Goal: Communication & Community: Answer question/provide support

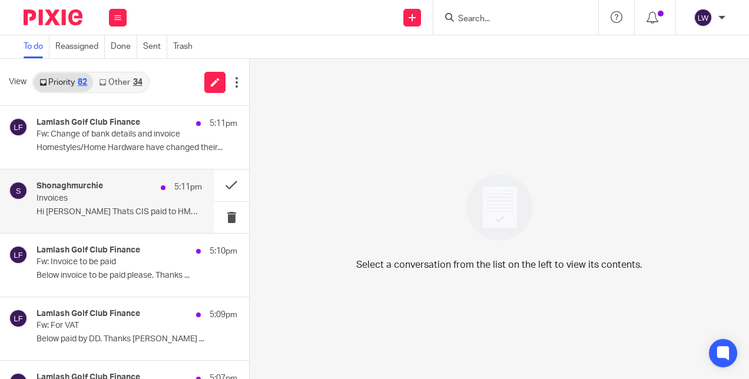
click at [111, 210] on p "Hi Lorna Thats CIS paid to HMRC for this..." at bounding box center [119, 212] width 165 height 10
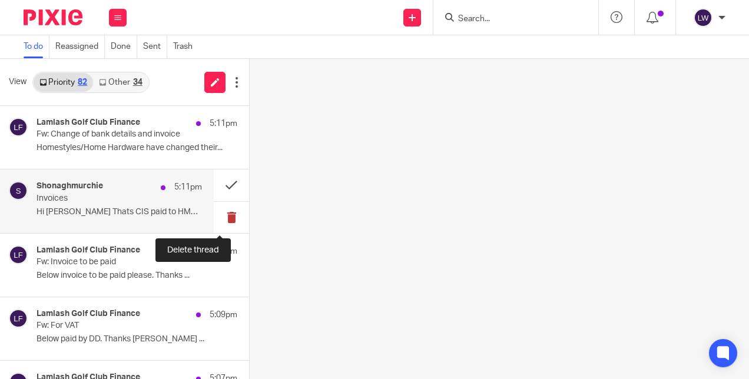
click at [218, 213] on button at bounding box center [231, 217] width 35 height 31
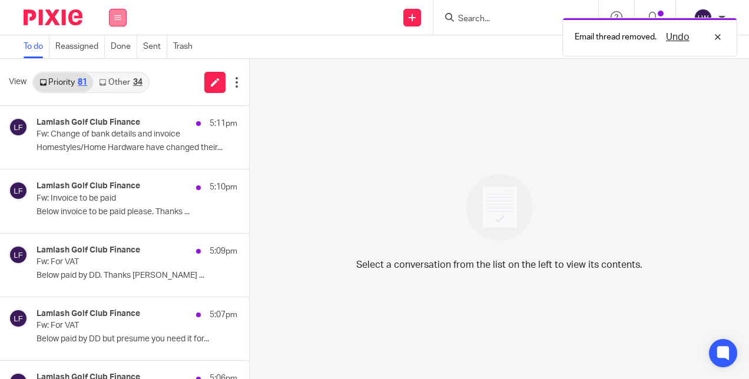
click at [118, 19] on icon at bounding box center [117, 17] width 7 height 7
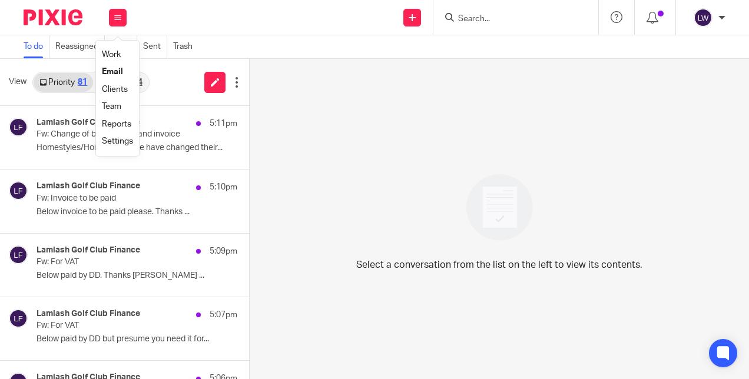
click at [157, 84] on div "View Priority 81 Other 34" at bounding box center [124, 82] width 249 height 47
click at [114, 85] on link "Other 34" at bounding box center [120, 82] width 55 height 19
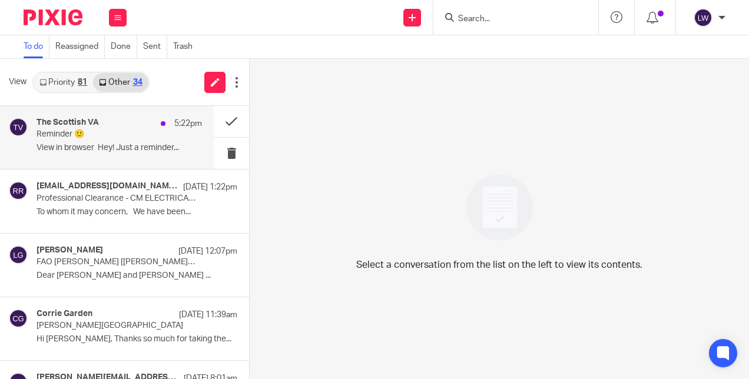
click at [104, 157] on div "The Scottish VA 5:22pm Reminder 🙂 View in browser Hey! Just a reminder..." at bounding box center [119, 137] width 165 height 39
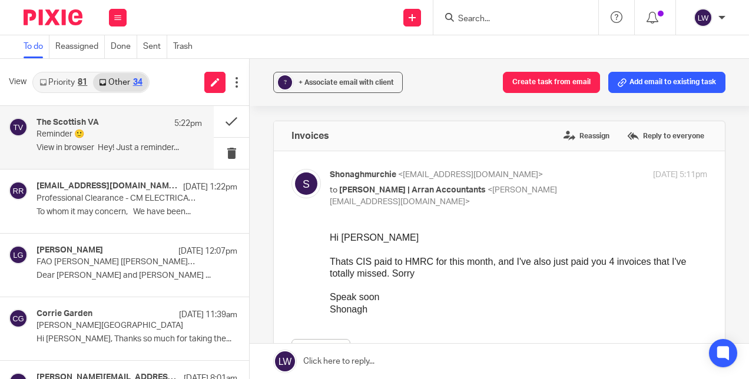
click at [108, 141] on div "The Scottish VA 5:22pm Reminder 🙂 View in browser Hey! Just a reminder..." at bounding box center [119, 137] width 165 height 39
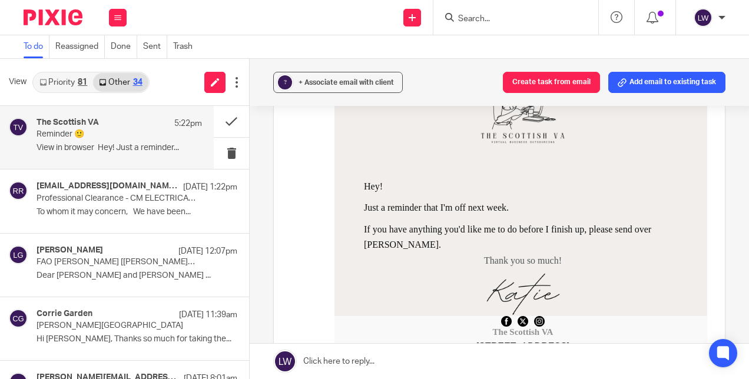
scroll to position [207, 0]
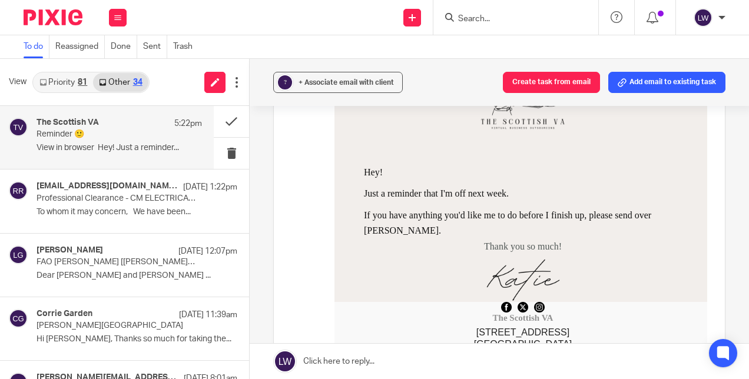
click at [330, 359] on link at bounding box center [499, 361] width 499 height 35
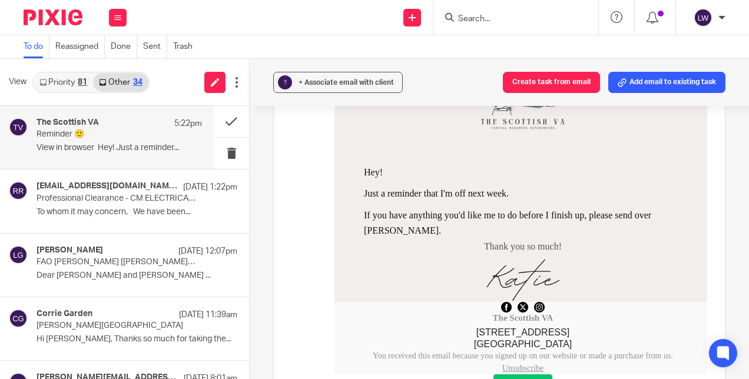
scroll to position [646, 0]
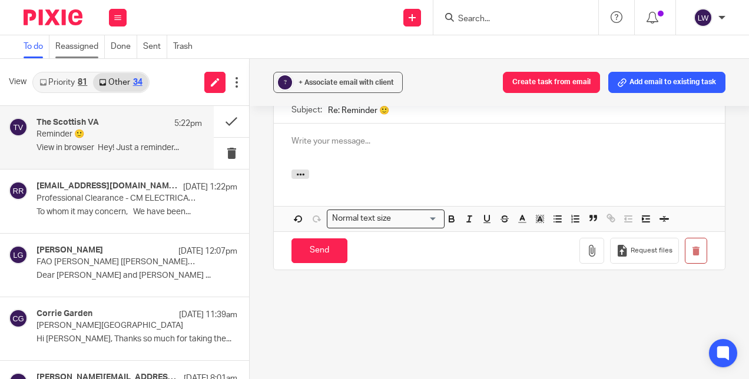
click at [75, 41] on link "Reassigned" at bounding box center [79, 46] width 49 height 23
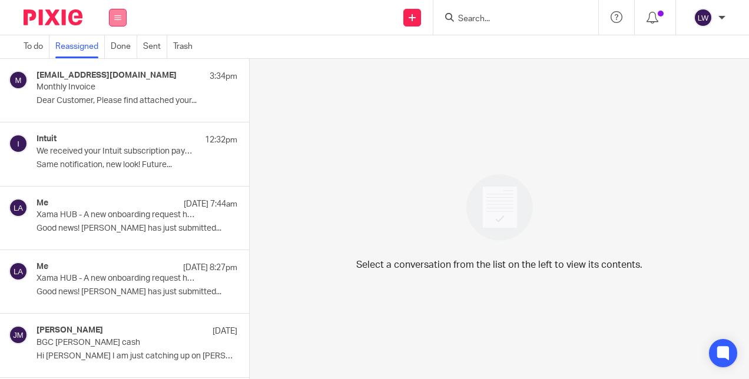
click at [112, 22] on button at bounding box center [118, 18] width 18 height 18
click at [120, 66] on li "Email" at bounding box center [117, 72] width 31 height 17
click at [116, 71] on link "Email" at bounding box center [112, 72] width 21 height 8
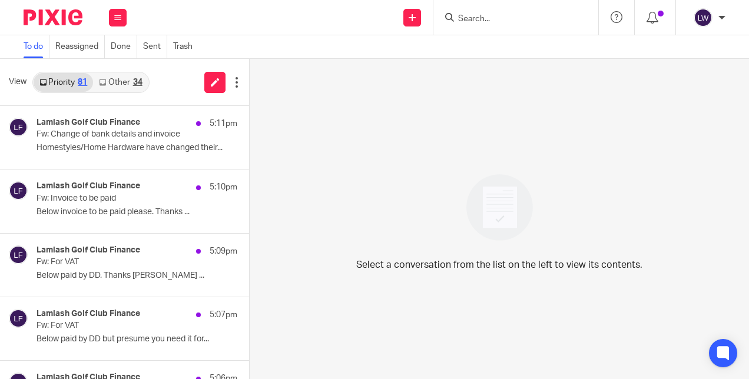
click at [134, 86] on div "34" at bounding box center [137, 82] width 9 height 8
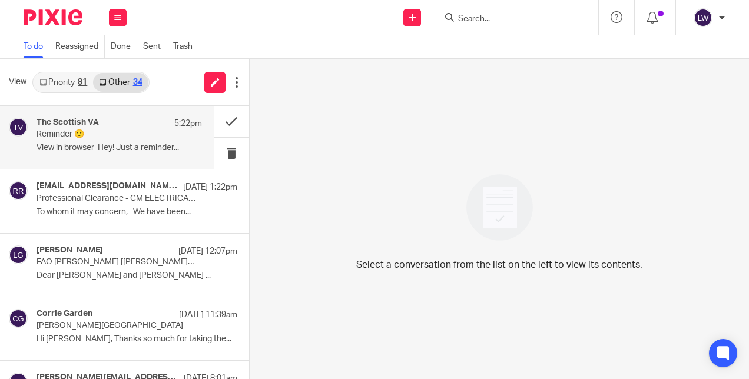
click at [127, 135] on p "Reminder 🙂" at bounding box center [103, 135] width 133 height 10
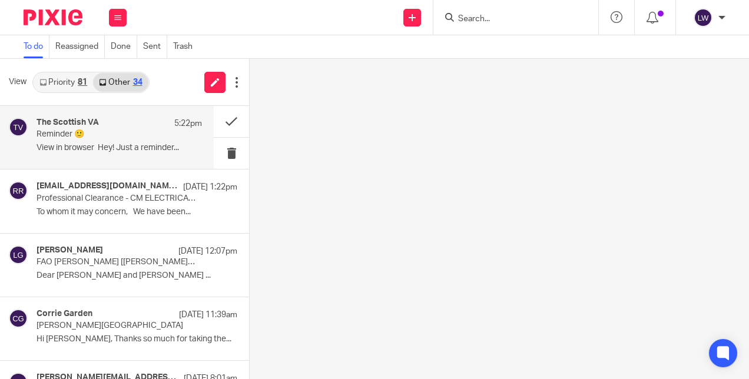
click at [127, 135] on p "Reminder 🙂" at bounding box center [103, 135] width 133 height 10
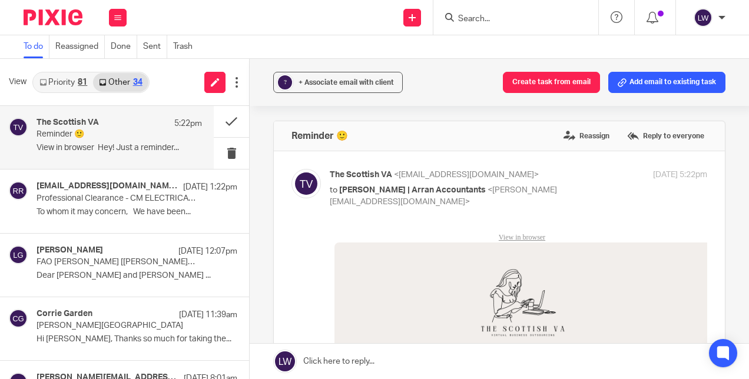
click at [336, 359] on link at bounding box center [499, 361] width 499 height 35
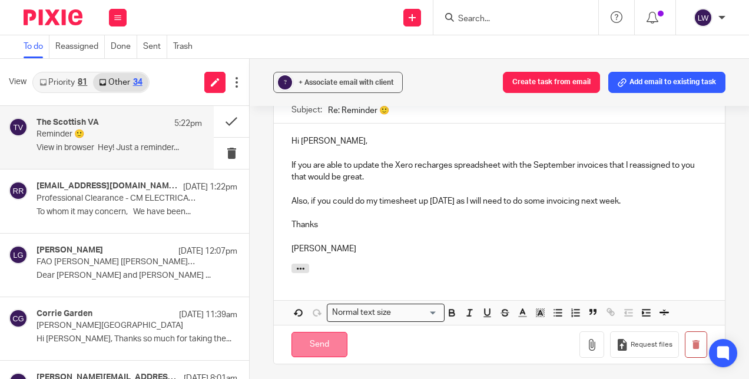
click at [309, 351] on input "Send" at bounding box center [320, 344] width 56 height 25
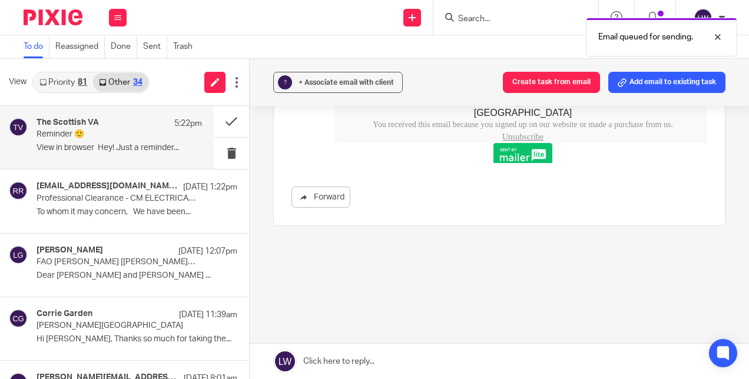
scroll to position [438, 0]
click at [220, 153] on button at bounding box center [231, 153] width 35 height 31
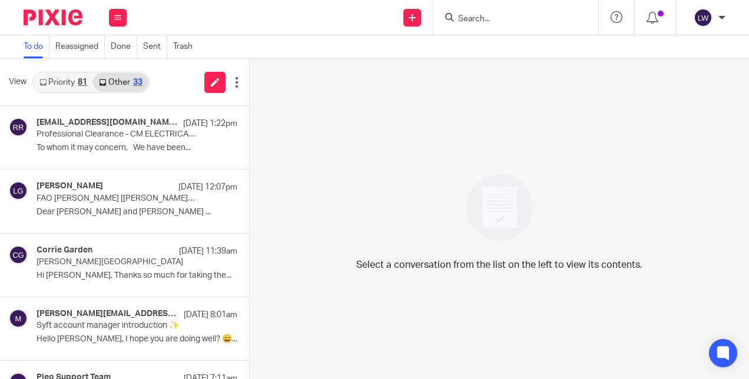
click at [62, 89] on link "Priority 81" at bounding box center [63, 82] width 59 height 19
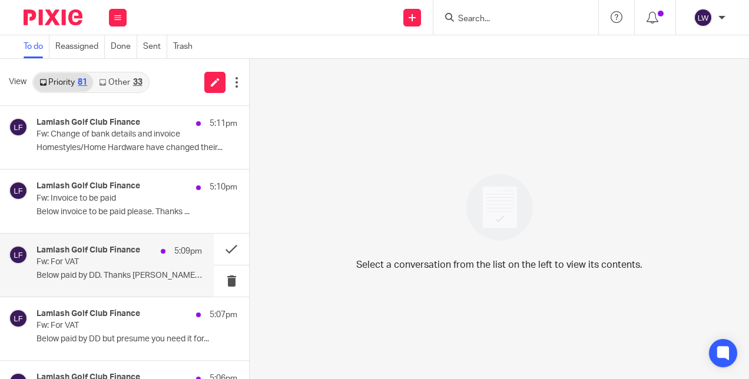
click at [120, 276] on p "Below paid by DD. Thanks David McLintock ..." at bounding box center [119, 276] width 165 height 10
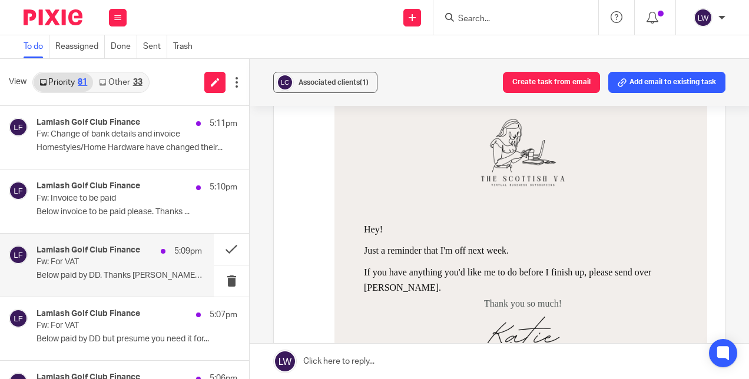
scroll to position [153, 0]
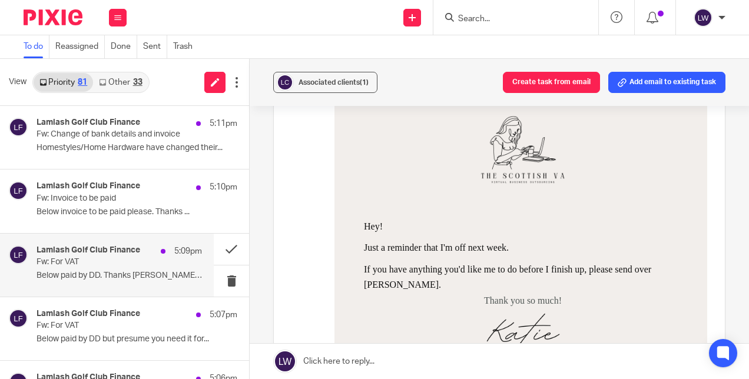
click at [122, 272] on p "Below paid by DD. Thanks David McLintock ..." at bounding box center [119, 276] width 165 height 10
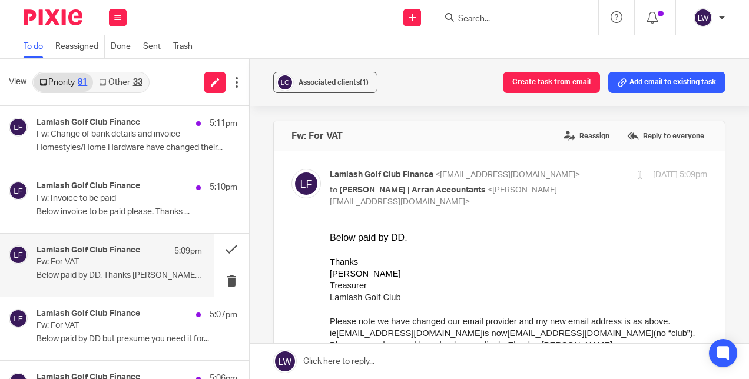
scroll to position [0, 0]
click at [127, 267] on div "Lamlash Golf Club Finance 5:09pm Fw: For VAT Below paid by DD. Thanks David McL…" at bounding box center [119, 265] width 165 height 39
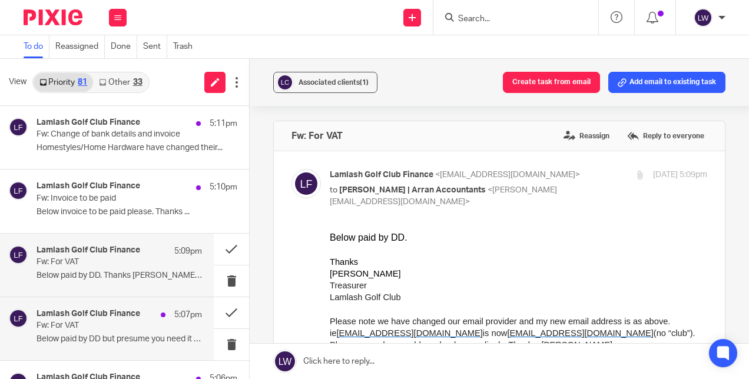
click at [115, 338] on p "Below paid by DD but presume you need it for..." at bounding box center [119, 340] width 165 height 10
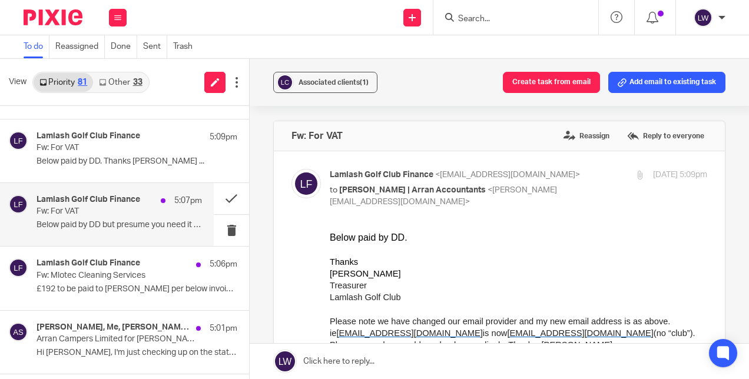
scroll to position [120, 0]
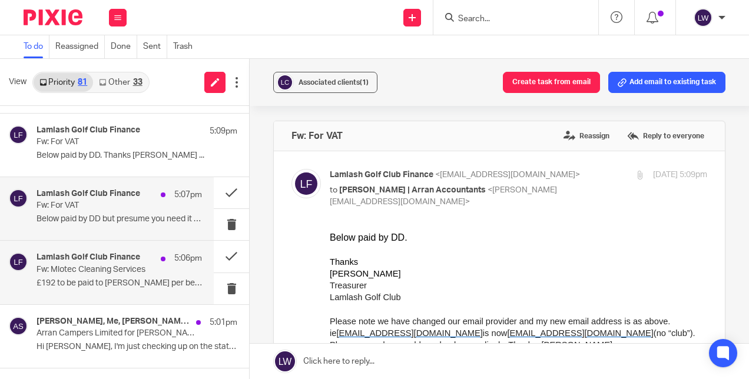
click at [114, 281] on p "£192 to be paid to Sheila per below invoice ..." at bounding box center [119, 284] width 165 height 10
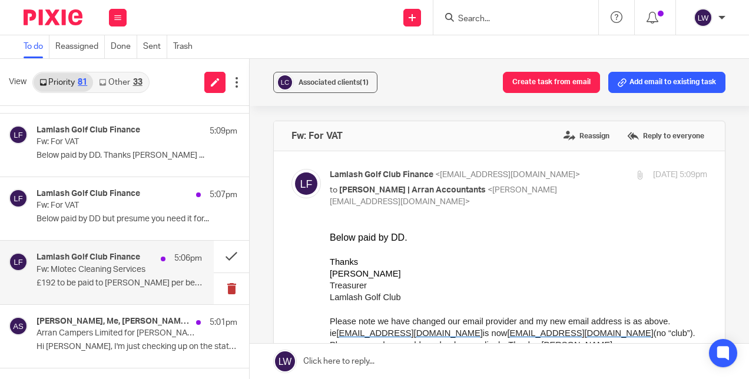
click at [220, 282] on button at bounding box center [231, 288] width 35 height 31
click at [101, 279] on p "£192 to be paid to Sheila per below invoice ..." at bounding box center [119, 284] width 165 height 10
click at [124, 279] on p "£192 to be paid to Sheila per below invoice ..." at bounding box center [119, 284] width 165 height 10
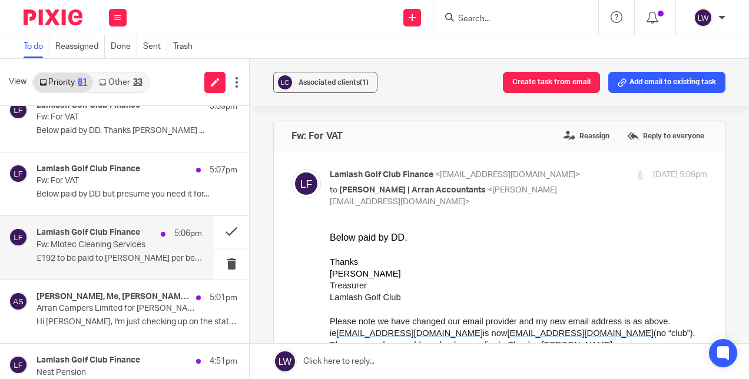
scroll to position [147, 0]
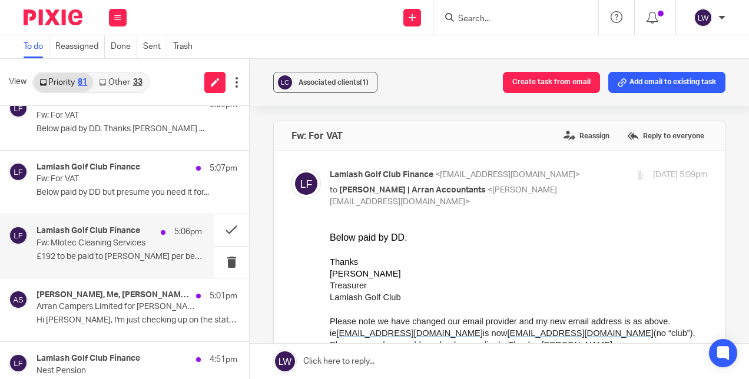
click at [130, 255] on p "£192 to be paid to Sheila per below invoice ..." at bounding box center [119, 257] width 165 height 10
click at [221, 263] on button at bounding box center [231, 262] width 35 height 31
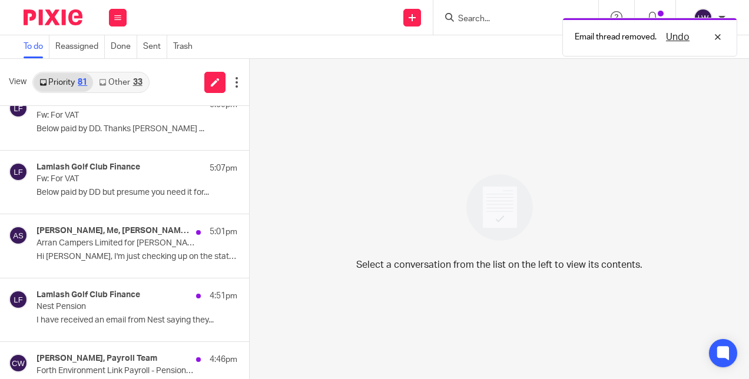
scroll to position [0, 0]
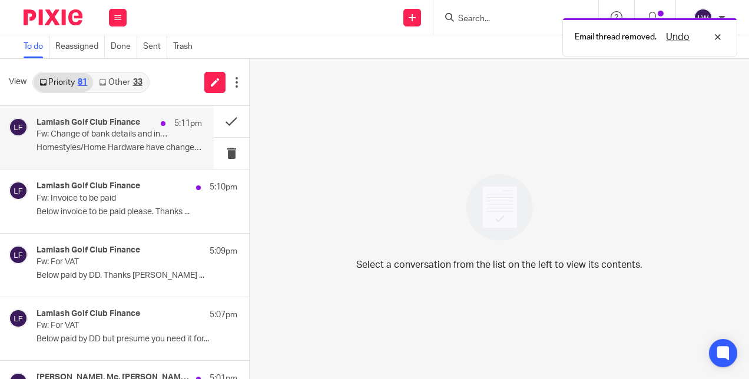
click at [133, 143] on div "Lamlash Golf Club Finance 5:11pm Fw: Change of bank details and invoice Homesty…" at bounding box center [119, 137] width 165 height 39
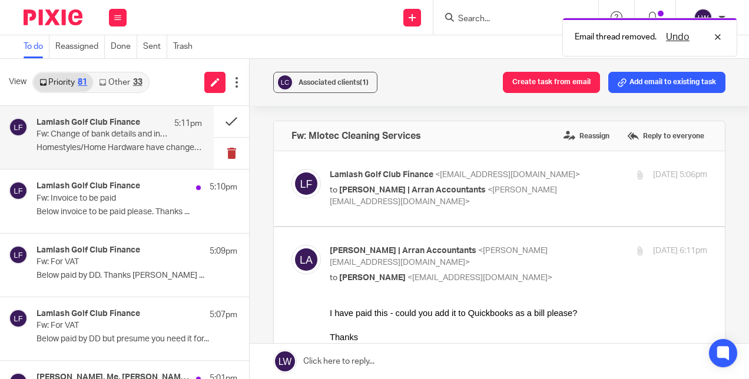
click at [217, 154] on button at bounding box center [231, 153] width 35 height 31
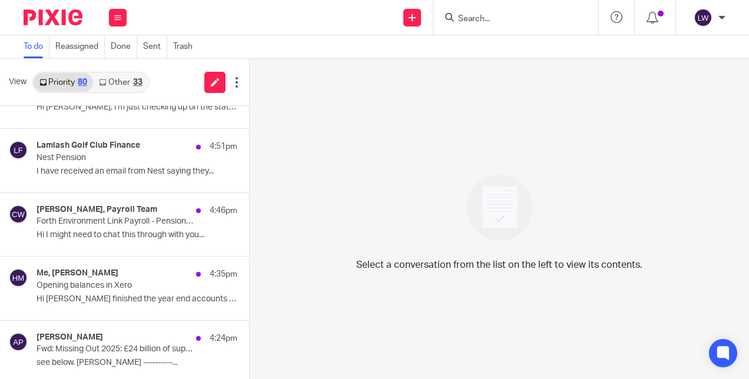
scroll to position [234, 0]
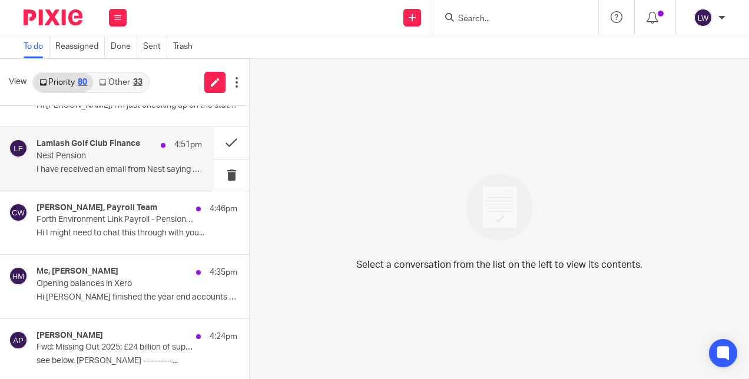
click at [80, 155] on p "Nest Pension" at bounding box center [103, 156] width 133 height 10
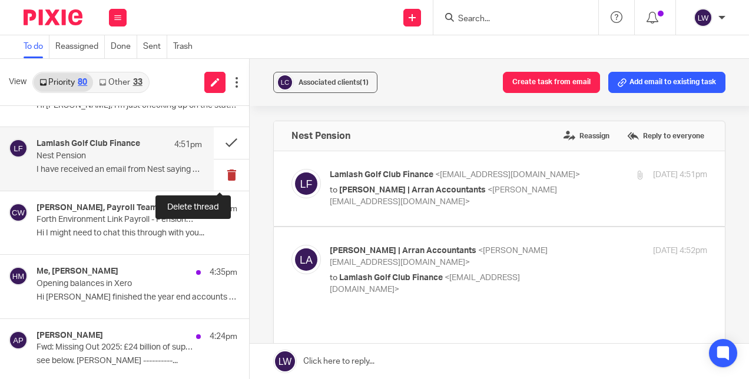
click at [220, 171] on button at bounding box center [231, 175] width 35 height 31
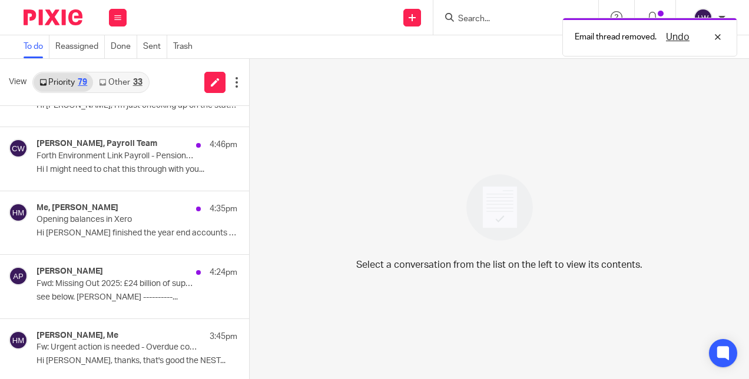
scroll to position [0, 0]
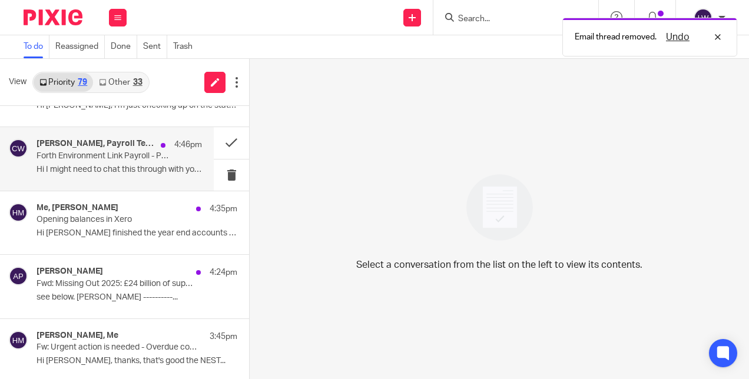
click at [120, 173] on p "Hi I might need to chat this through with you..." at bounding box center [119, 170] width 165 height 10
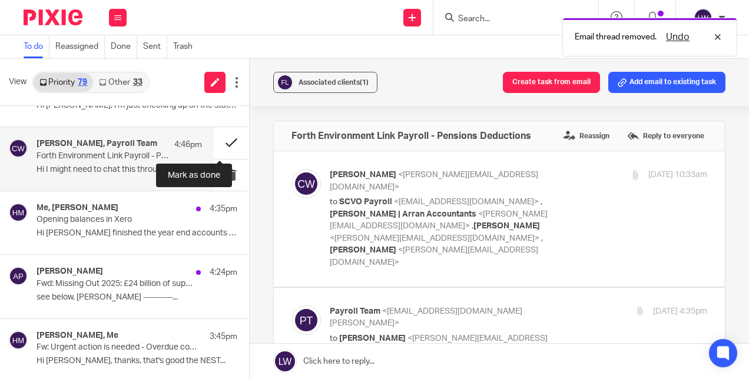
click at [218, 138] on button at bounding box center [231, 142] width 35 height 31
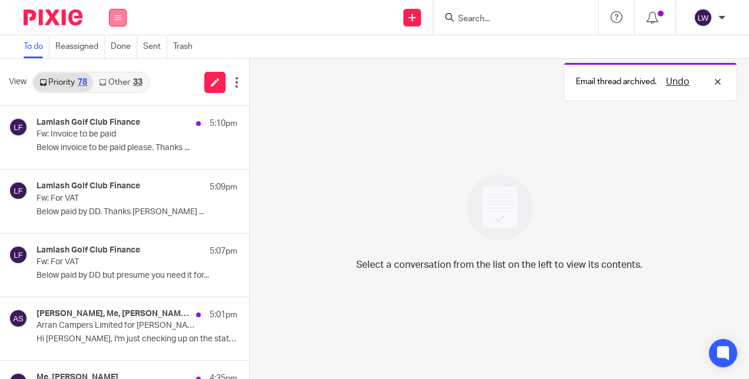
click at [120, 14] on icon at bounding box center [117, 17] width 7 height 7
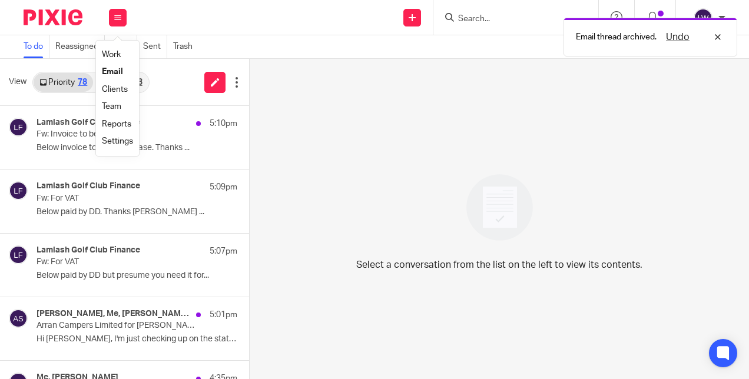
click at [114, 74] on link "Email" at bounding box center [112, 72] width 21 height 8
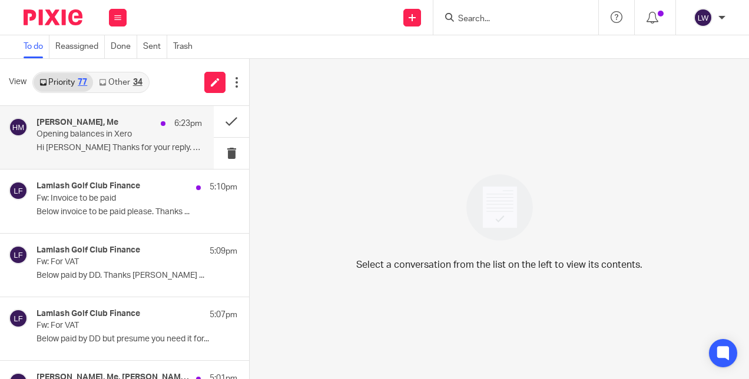
click at [106, 129] on div "Hilary Maguire, Me 6:23pm" at bounding box center [119, 124] width 165 height 12
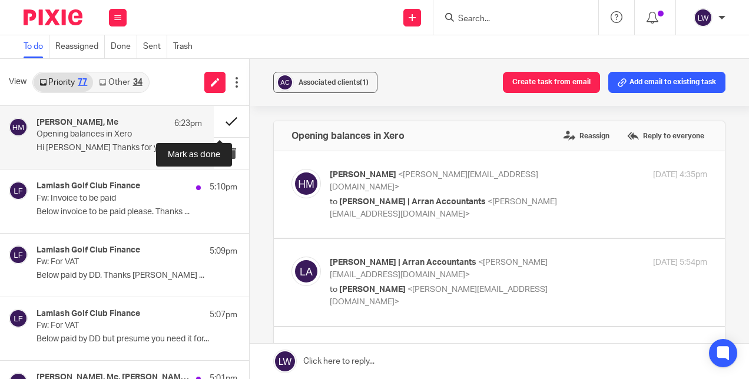
click at [220, 121] on button at bounding box center [231, 121] width 35 height 31
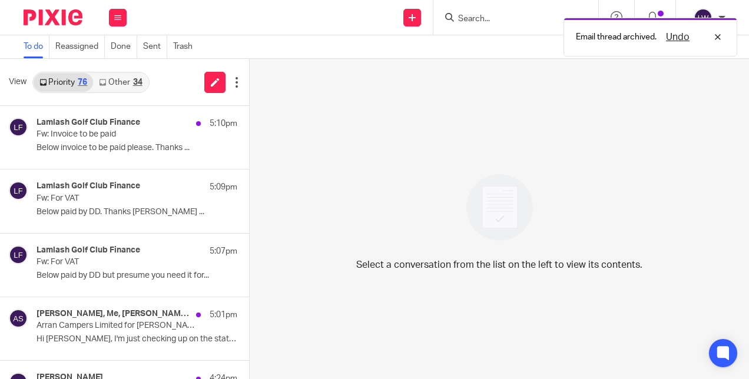
click at [133, 77] on link "Other 34" at bounding box center [120, 82] width 55 height 19
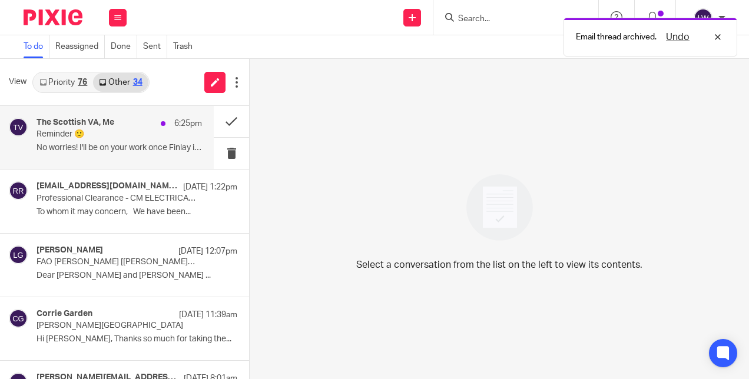
click at [114, 133] on p "Reminder 🙂" at bounding box center [103, 135] width 133 height 10
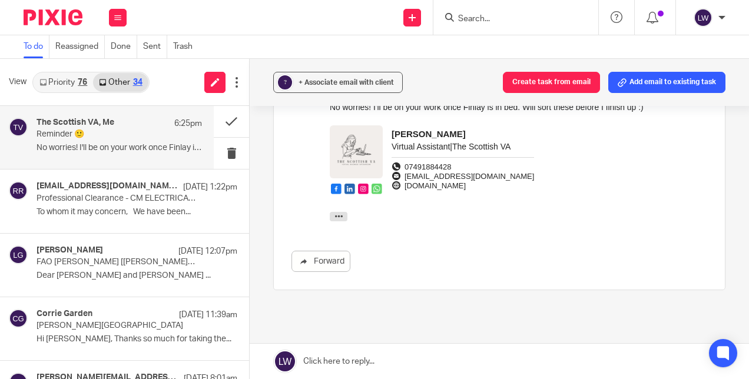
scroll to position [308, 0]
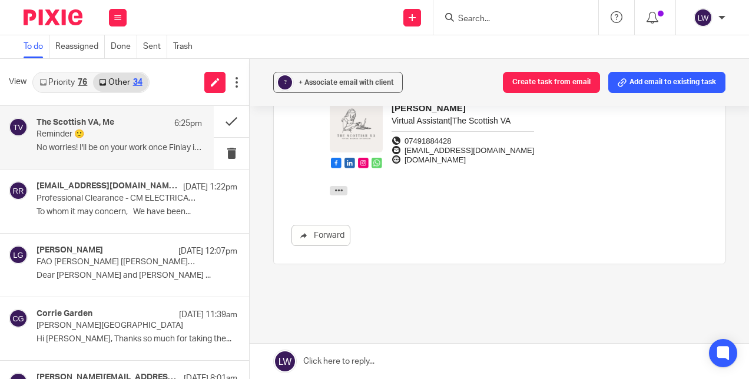
click at [385, 356] on link at bounding box center [499, 361] width 499 height 35
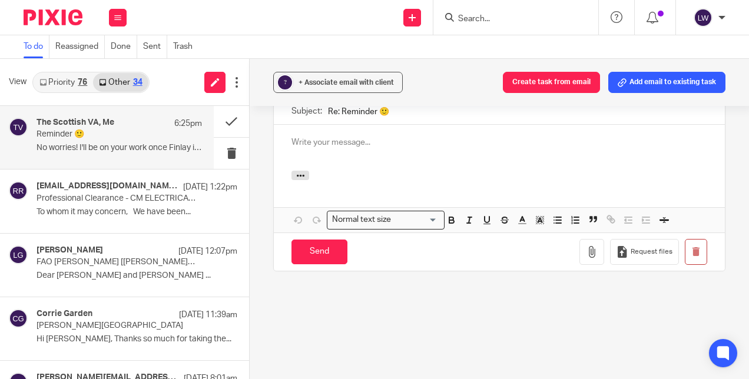
scroll to position [0, 0]
click at [385, 356] on div "? + Associate email with client Create task from email Add email to existing ta…" at bounding box center [499, 219] width 499 height 320
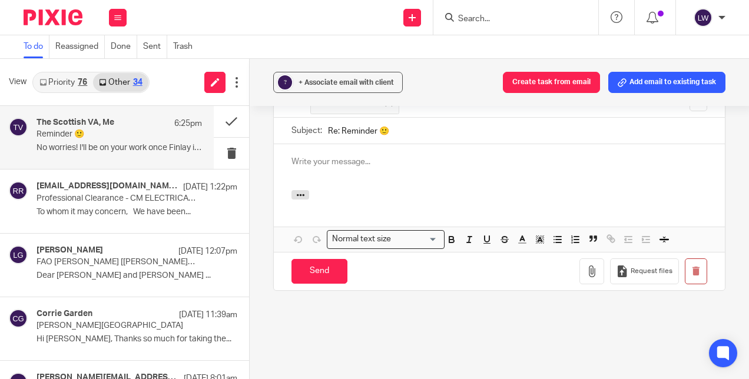
scroll to position [517, 0]
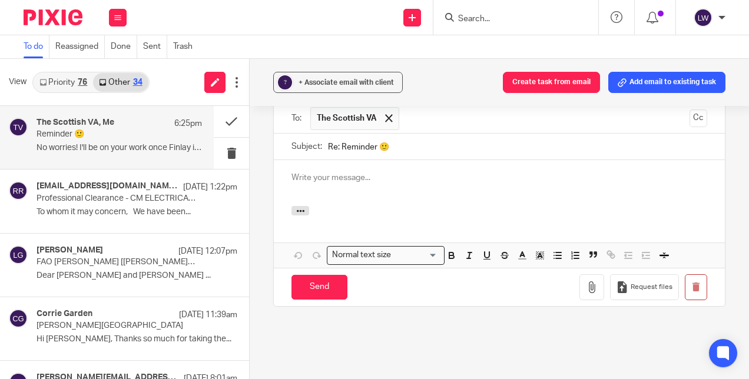
click at [337, 181] on p at bounding box center [500, 178] width 416 height 12
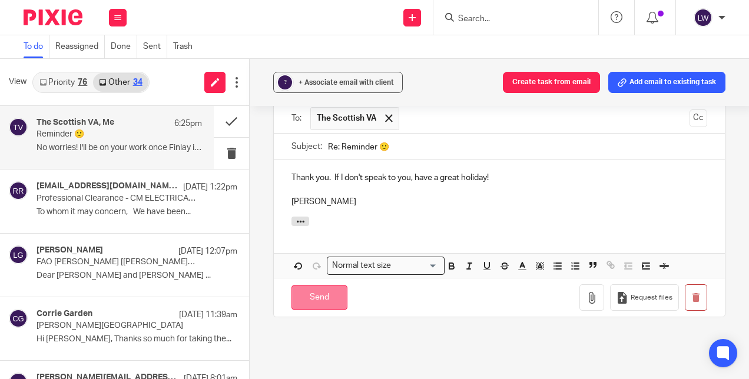
click at [309, 298] on input "Send" at bounding box center [320, 297] width 56 height 25
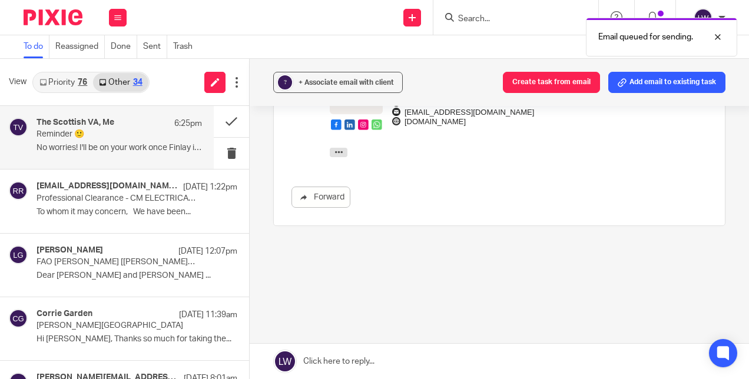
scroll to position [345, 0]
click at [224, 151] on button at bounding box center [231, 153] width 35 height 31
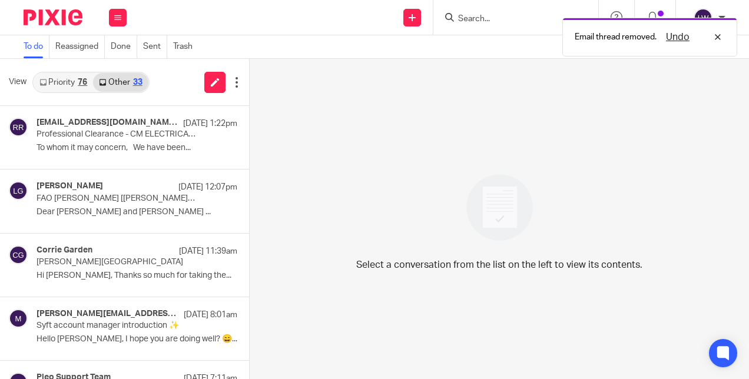
click at [62, 81] on link "Priority 76" at bounding box center [63, 82] width 59 height 19
